Goal: Information Seeking & Learning: Learn about a topic

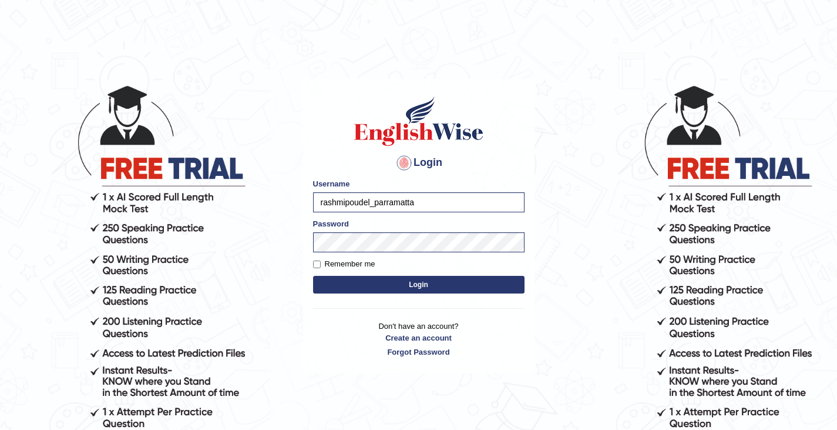
click at [442, 284] on button "Login" at bounding box center [419, 285] width 212 height 18
click at [452, 279] on button "Login" at bounding box center [419, 285] width 212 height 18
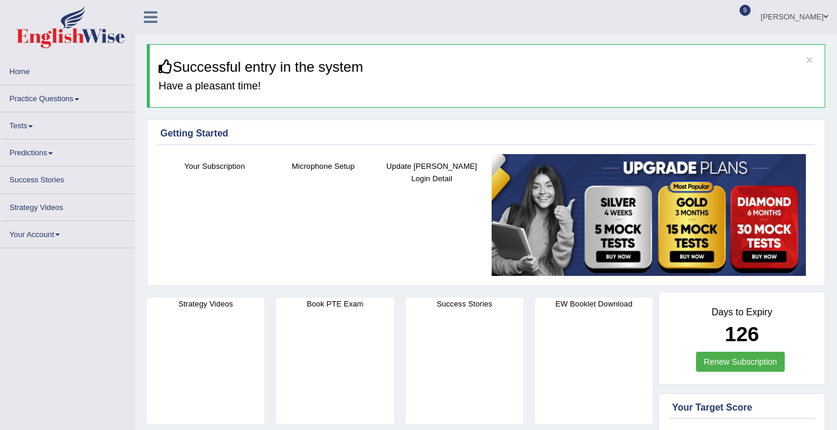
click at [76, 128] on link "Tests" at bounding box center [68, 123] width 134 height 23
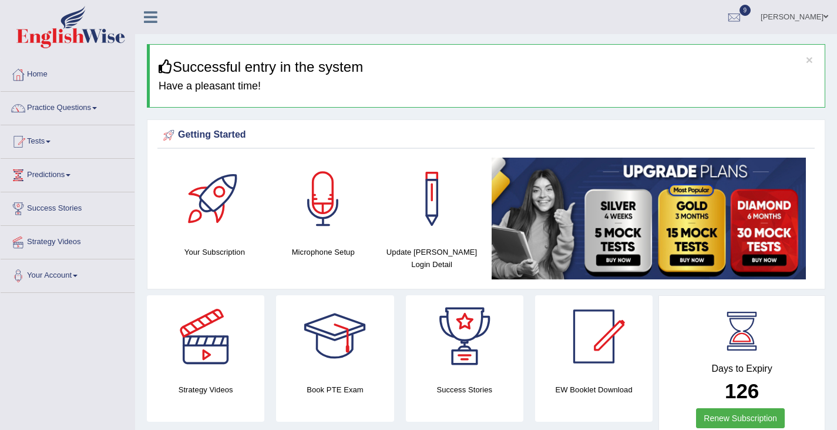
click at [98, 144] on link "Tests" at bounding box center [68, 139] width 134 height 29
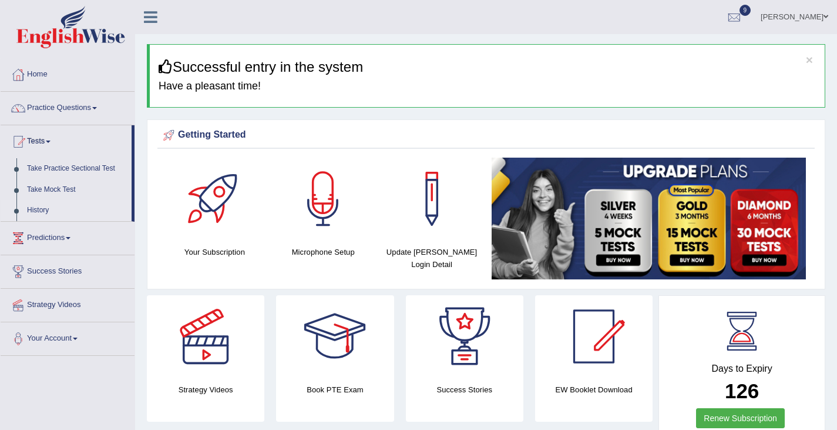
click at [74, 217] on link "History" at bounding box center [77, 210] width 110 height 21
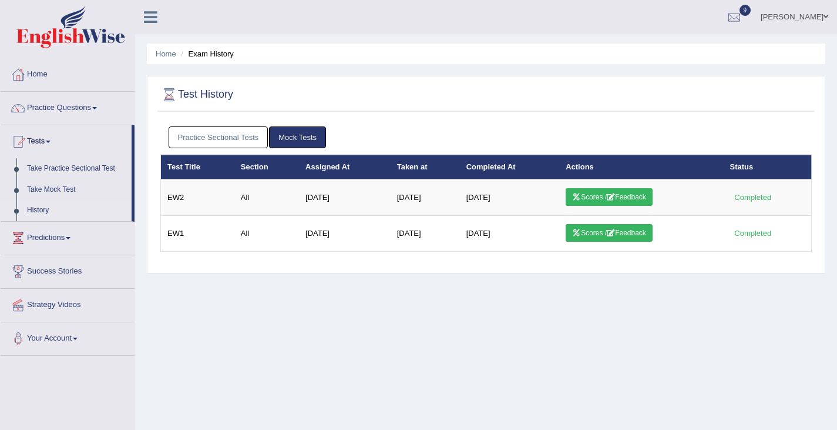
click at [224, 129] on link "Practice Sectional Tests" at bounding box center [219, 137] width 100 height 22
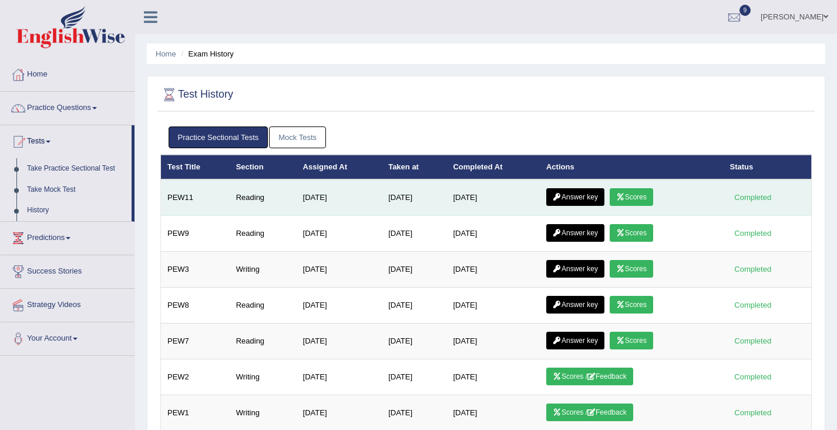
click at [579, 203] on link "Answer key" at bounding box center [575, 197] width 58 height 18
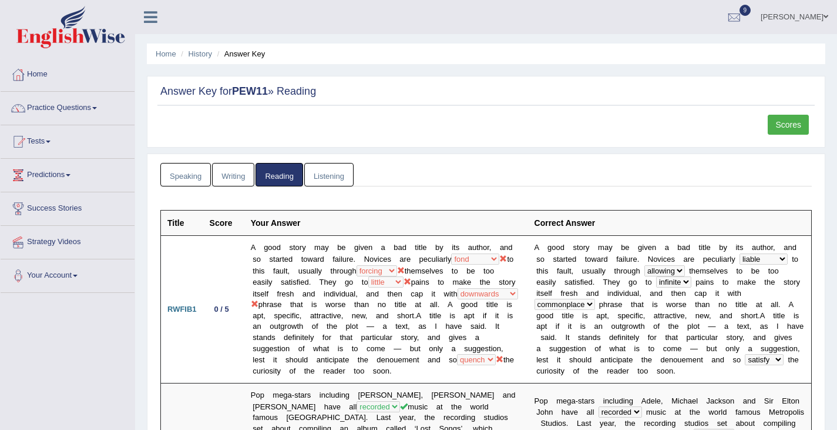
click at [226, 179] on link "Writing" at bounding box center [233, 175] width 42 height 24
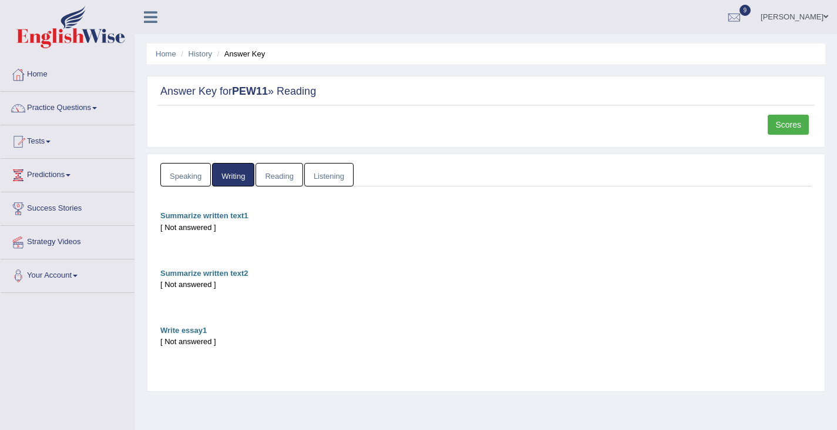
click at [327, 180] on link "Listening" at bounding box center [328, 175] width 49 height 24
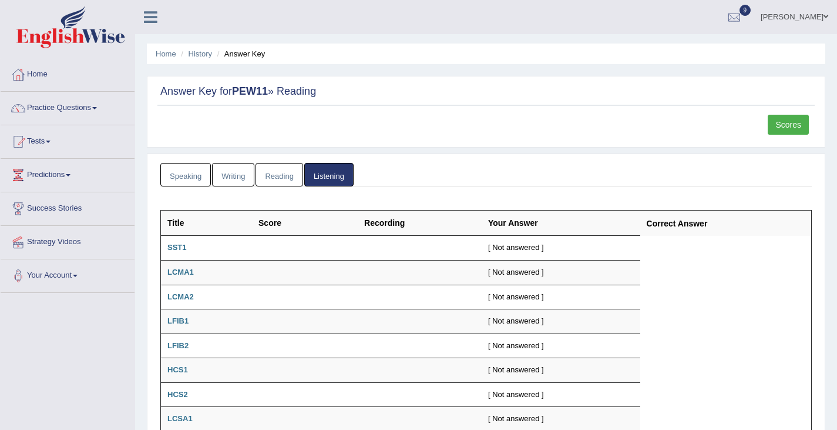
click at [186, 177] on link "Speaking" at bounding box center [185, 175] width 51 height 24
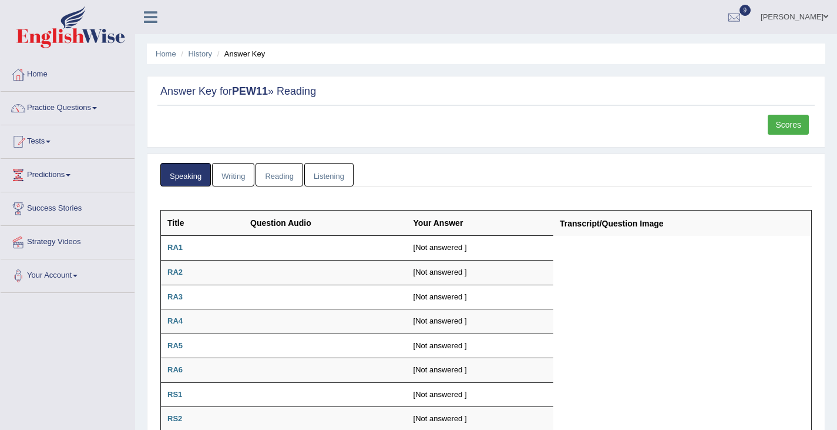
click at [791, 129] on link "Scores" at bounding box center [788, 125] width 41 height 20
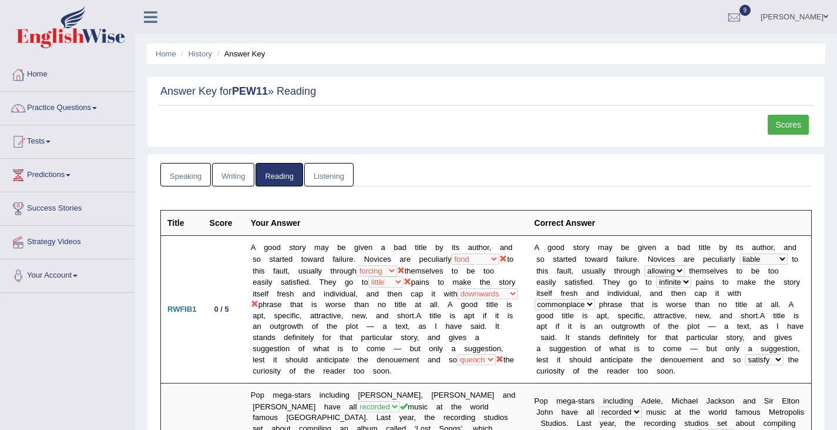
click at [72, 110] on link "Practice Questions" at bounding box center [68, 106] width 134 height 29
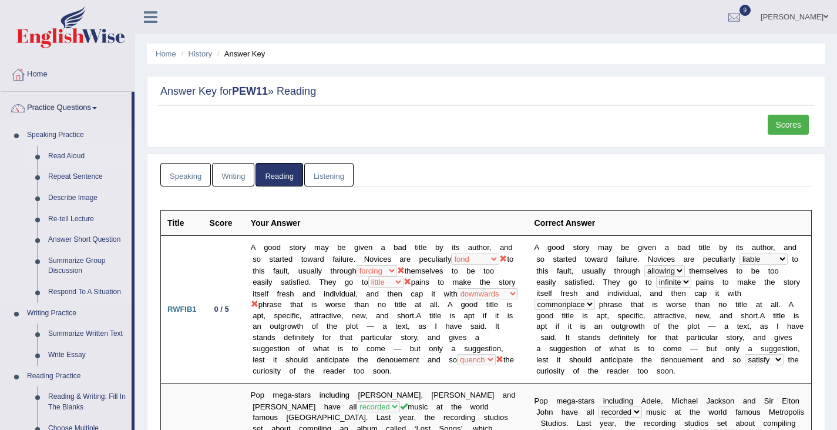
click at [84, 161] on link "Read Aloud" at bounding box center [87, 156] width 89 height 21
